Goal: Information Seeking & Learning: Find contact information

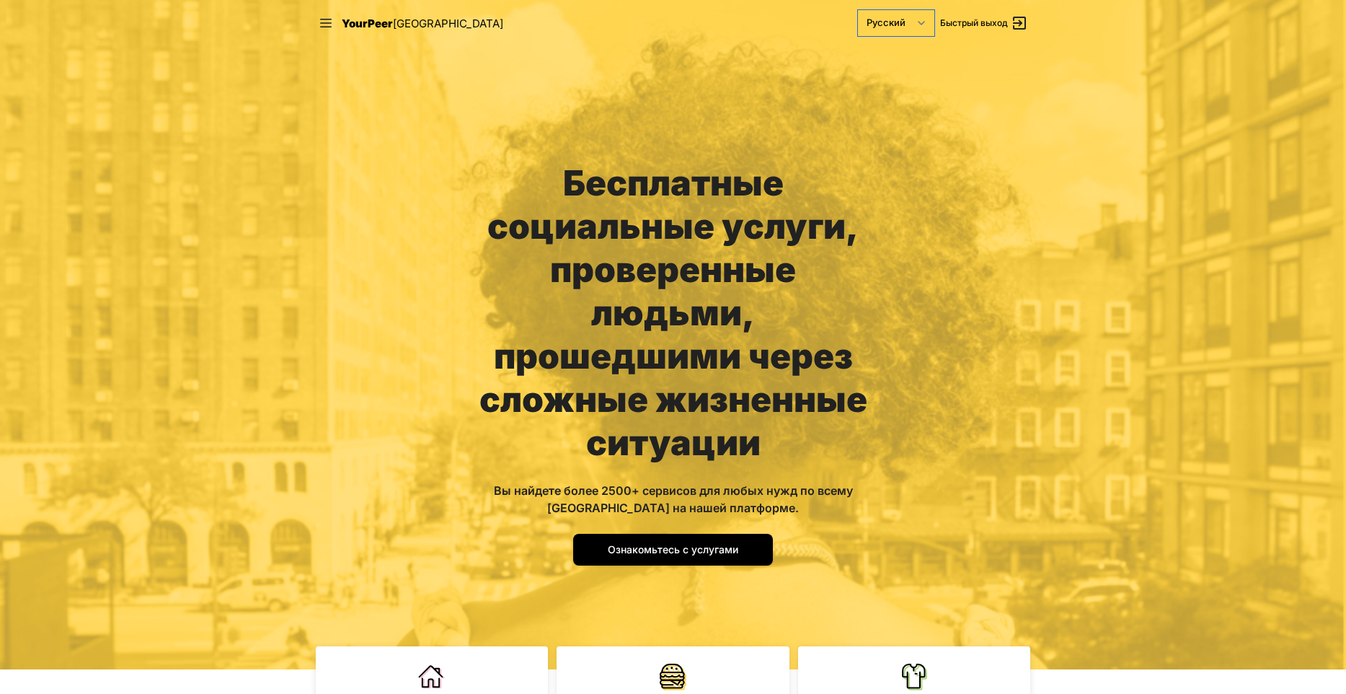
click at [858, 10] on select "English Español 简体中文 বাংলা Français Русский" at bounding box center [896, 23] width 76 height 26
select select "auto|en"
click option "English" at bounding box center [0, 0] width 0 height 0
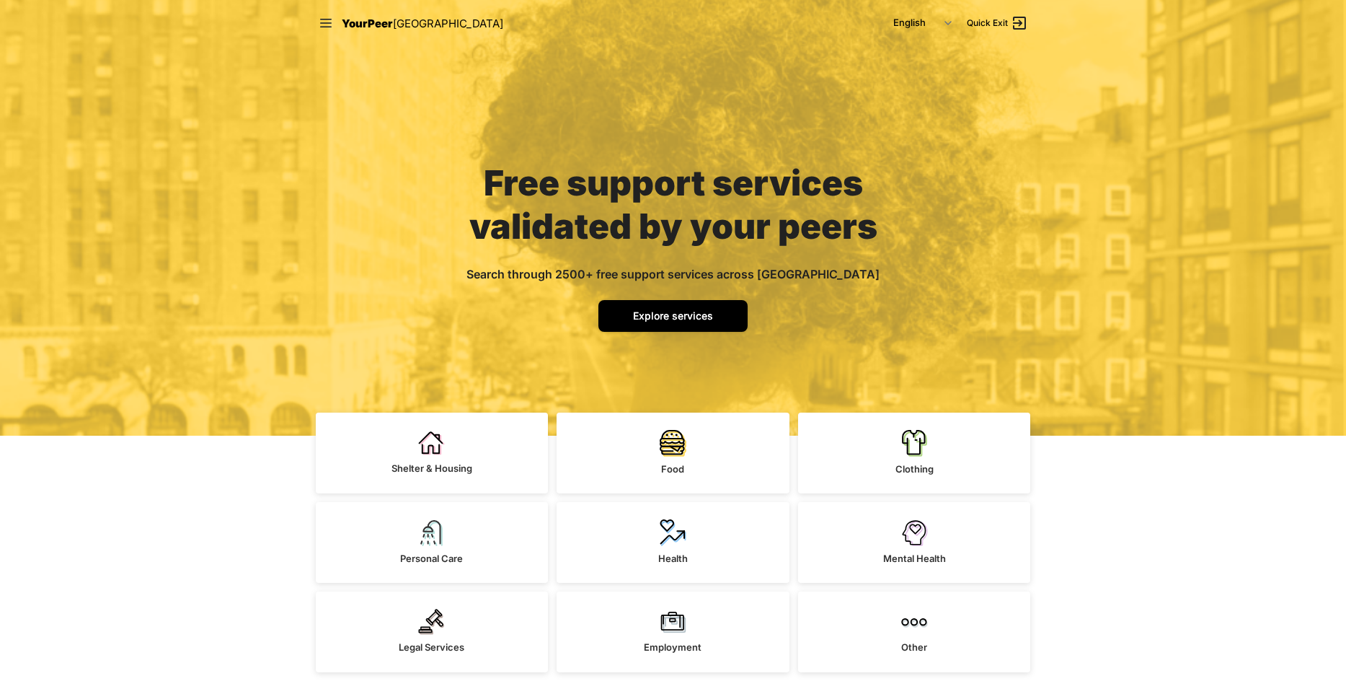
click at [675, 312] on span "Explore services" at bounding box center [673, 315] width 80 height 12
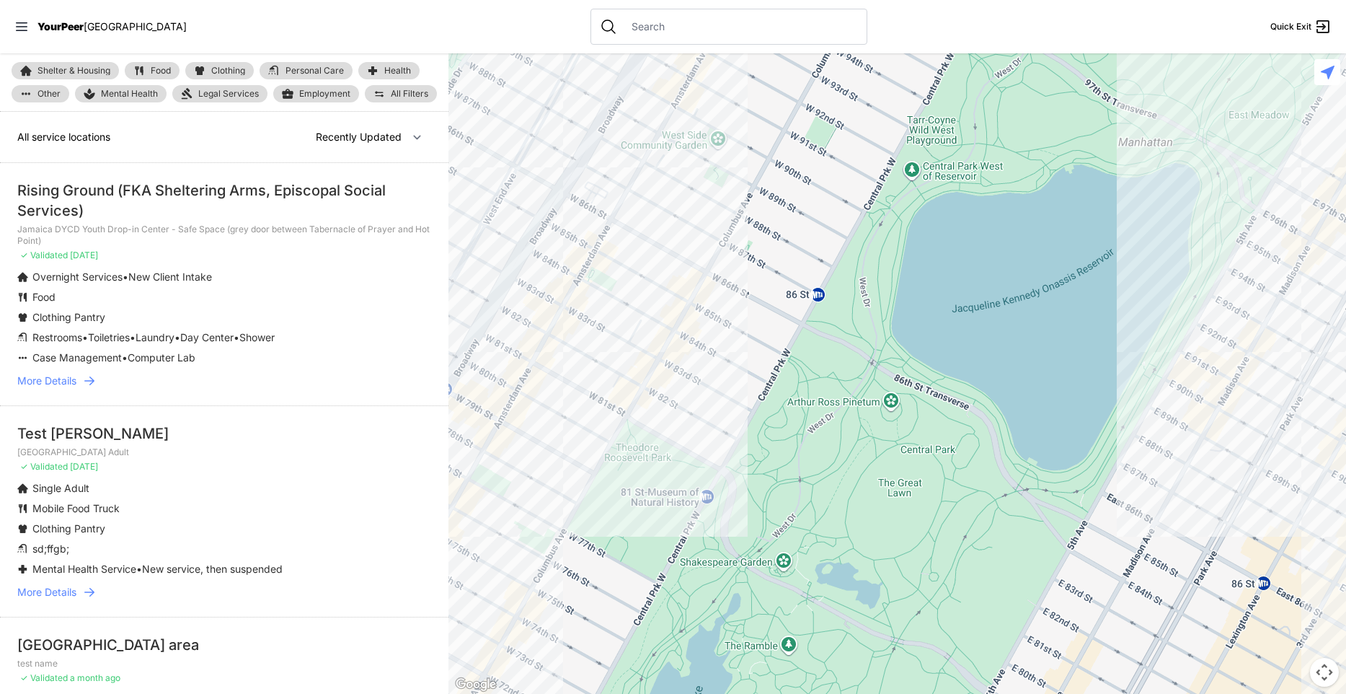
select select "nearby"
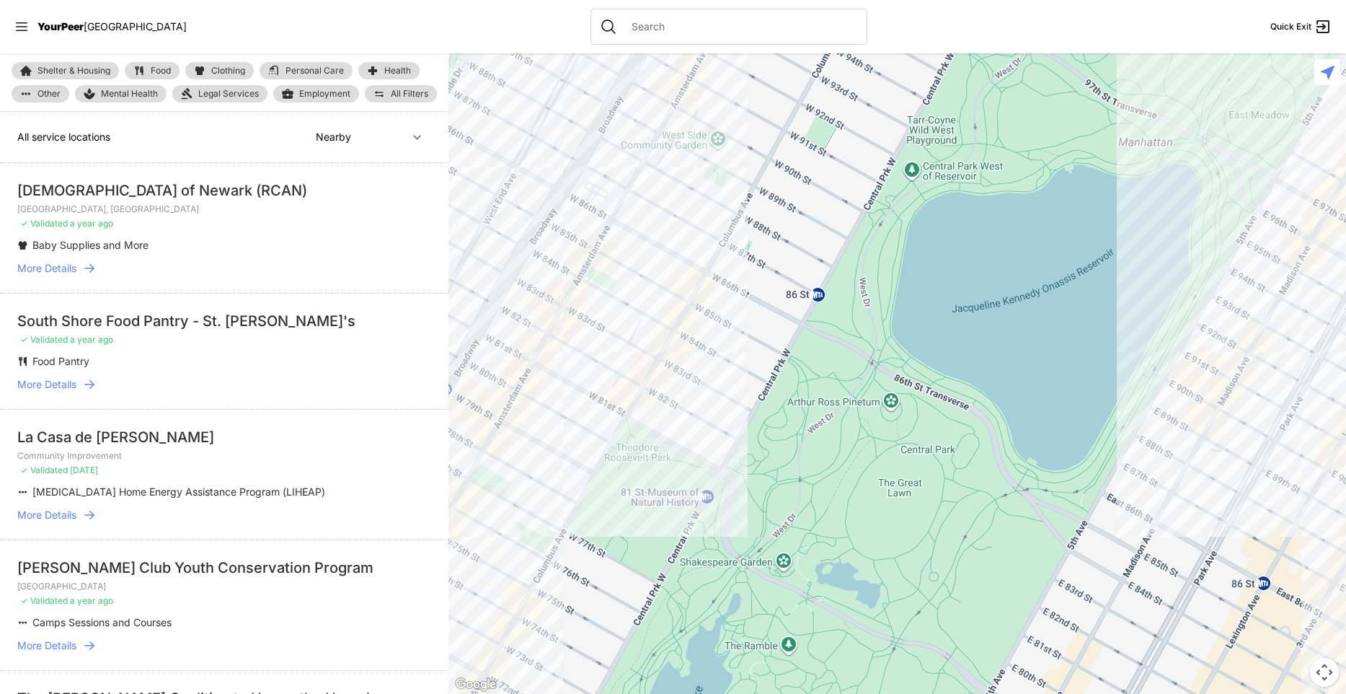
click at [686, 23] on input "text" at bounding box center [740, 26] width 235 height 14
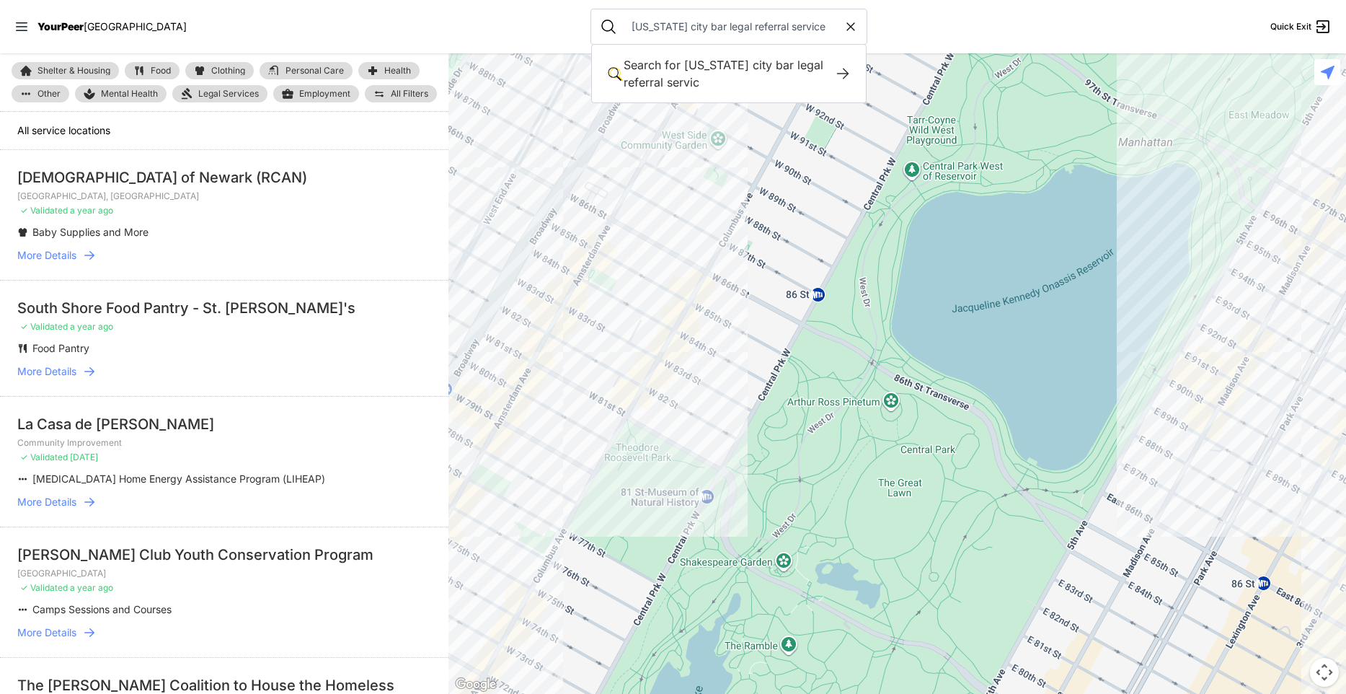
type input "[US_STATE] city bar legal referral service"
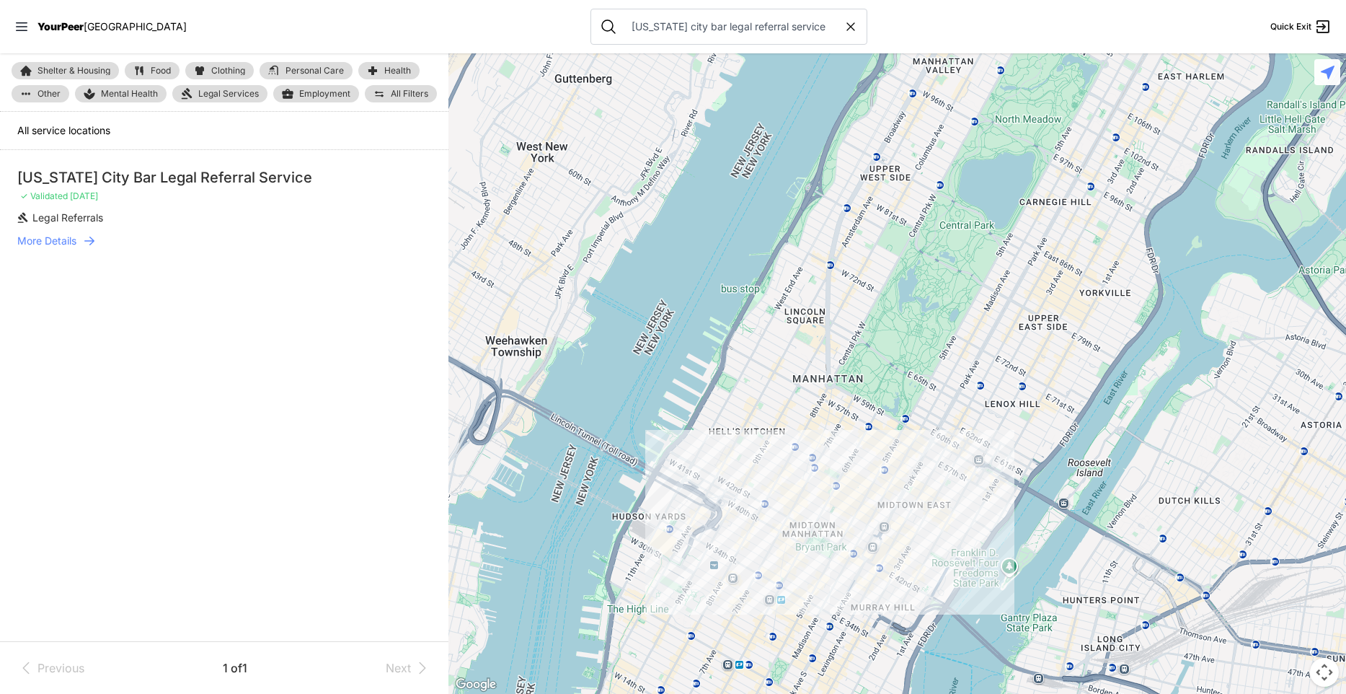
click at [66, 242] on font "More Details" at bounding box center [46, 240] width 59 height 12
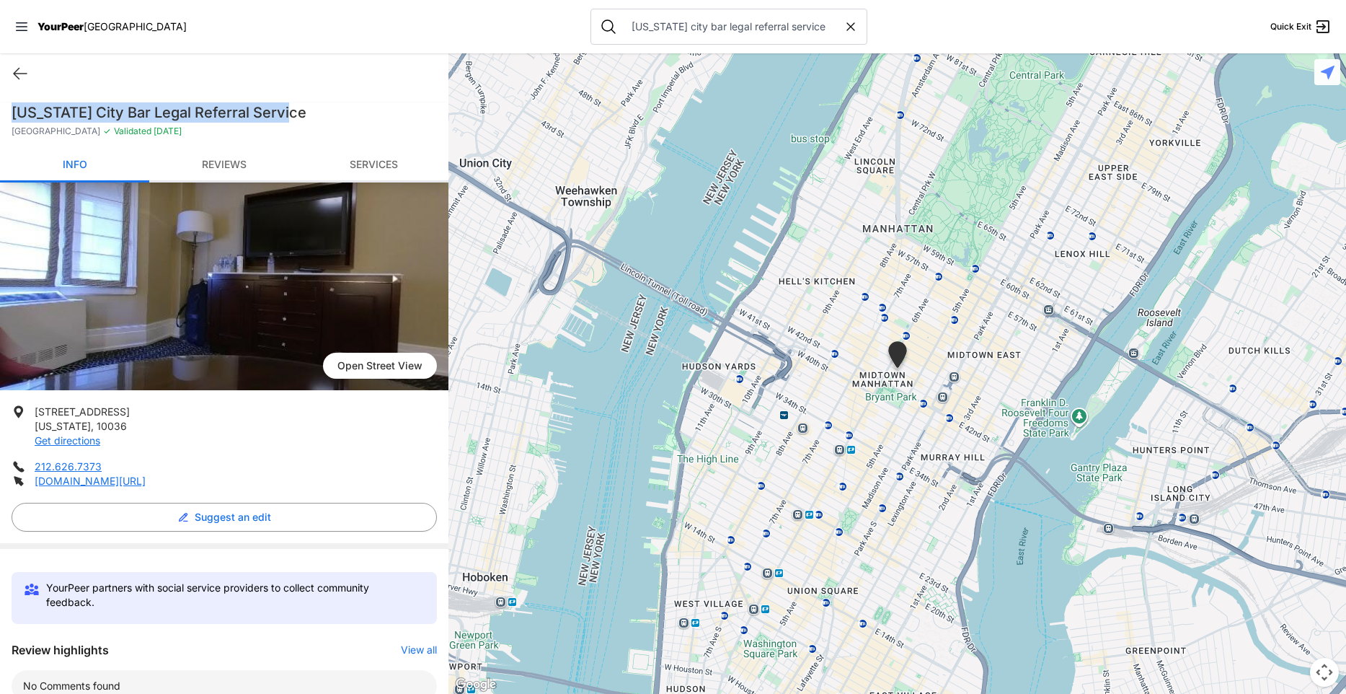
drag, startPoint x: 300, startPoint y: 112, endPoint x: 6, endPoint y: 110, distance: 293.5
click at [6, 112] on div "[US_STATE] City Bar Legal Referral Service [GEOGRAPHIC_DATA] ✓ Validated [DATE]" at bounding box center [224, 125] width 449 height 46
copy h1 "[US_STATE] City Bar Legal Referral Service"
click at [314, 126] on p "Midtown ✓ Validated [DATE]" at bounding box center [224, 131] width 425 height 12
drag, startPoint x: 304, startPoint y: 113, endPoint x: 25, endPoint y: 90, distance: 279.3
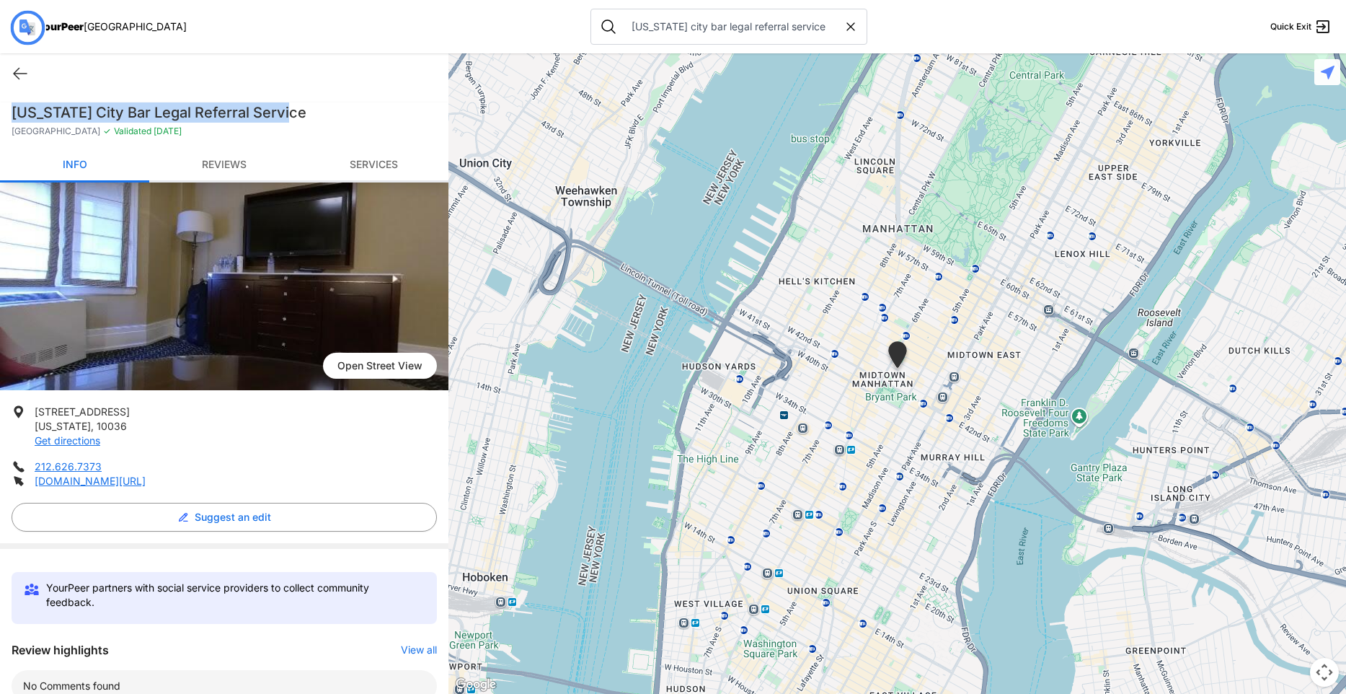
click at [25, 90] on div "Quick Exit [US_STATE][GEOGRAPHIC_DATA] Bar Legal Referral Service [GEOGRAPHIC_D…" at bounding box center [224, 373] width 449 height 640
copy div "Quick Exit [US_STATE][GEOGRAPHIC_DATA] Bar Legal Referral Service"
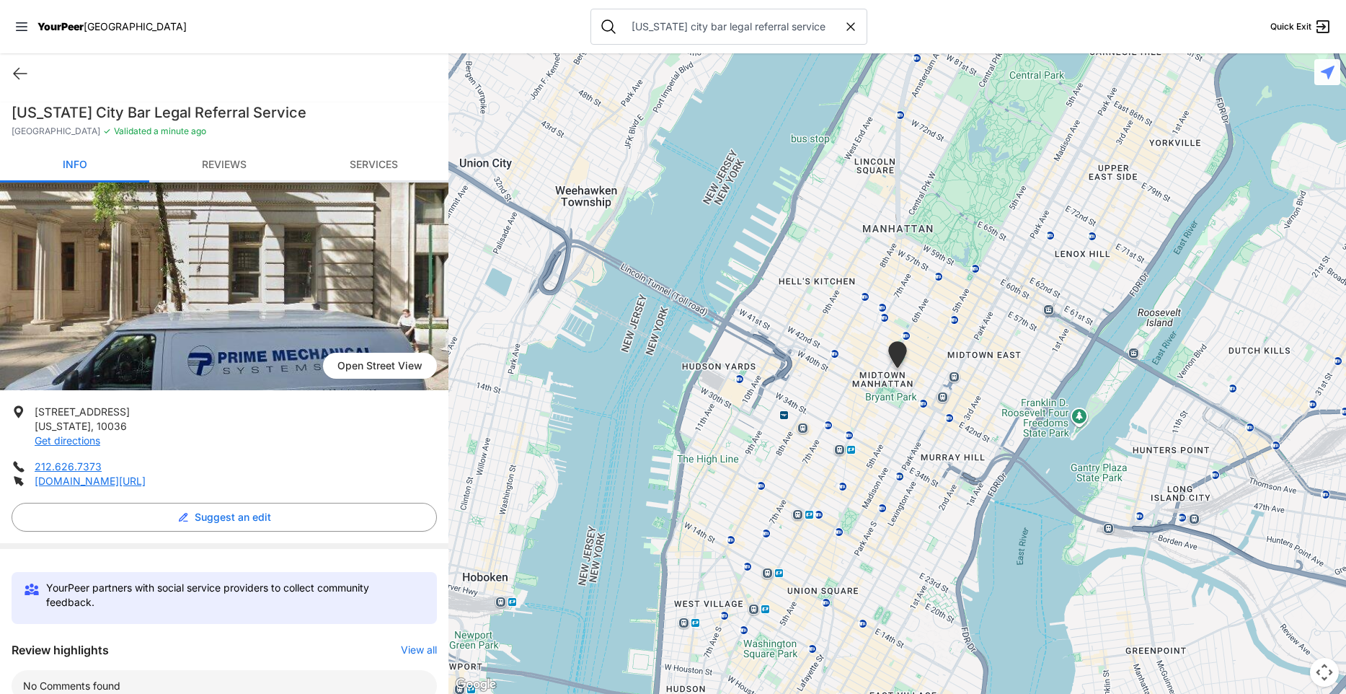
click at [372, 366] on span "Open Street View" at bounding box center [380, 366] width 114 height 26
